Goal: Navigation & Orientation: Find specific page/section

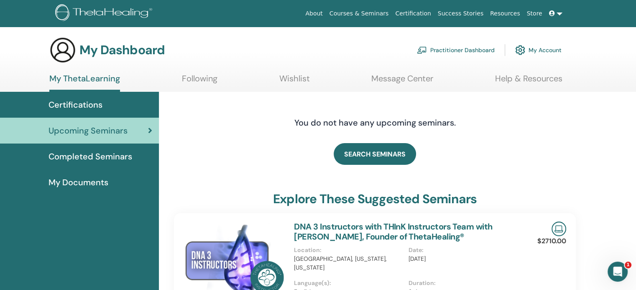
click at [74, 181] on span "My Documents" at bounding box center [78, 182] width 60 height 13
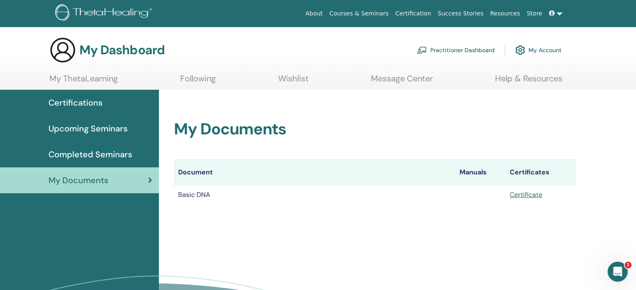
click at [68, 76] on link "My ThetaLearning" at bounding box center [83, 82] width 69 height 16
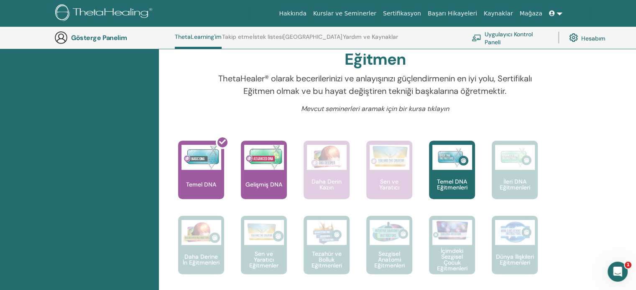
scroll to position [272, 0]
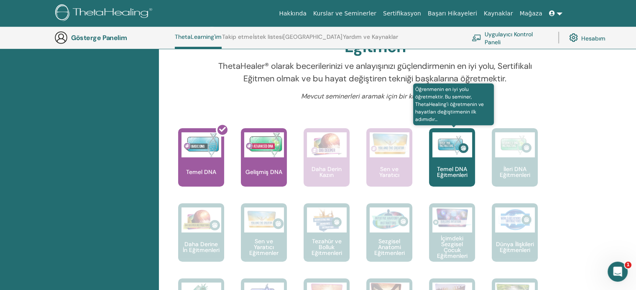
click at [439, 167] on font "Temel DNA Eğitmenleri" at bounding box center [452, 171] width 31 height 13
